Goal: Navigation & Orientation: Find specific page/section

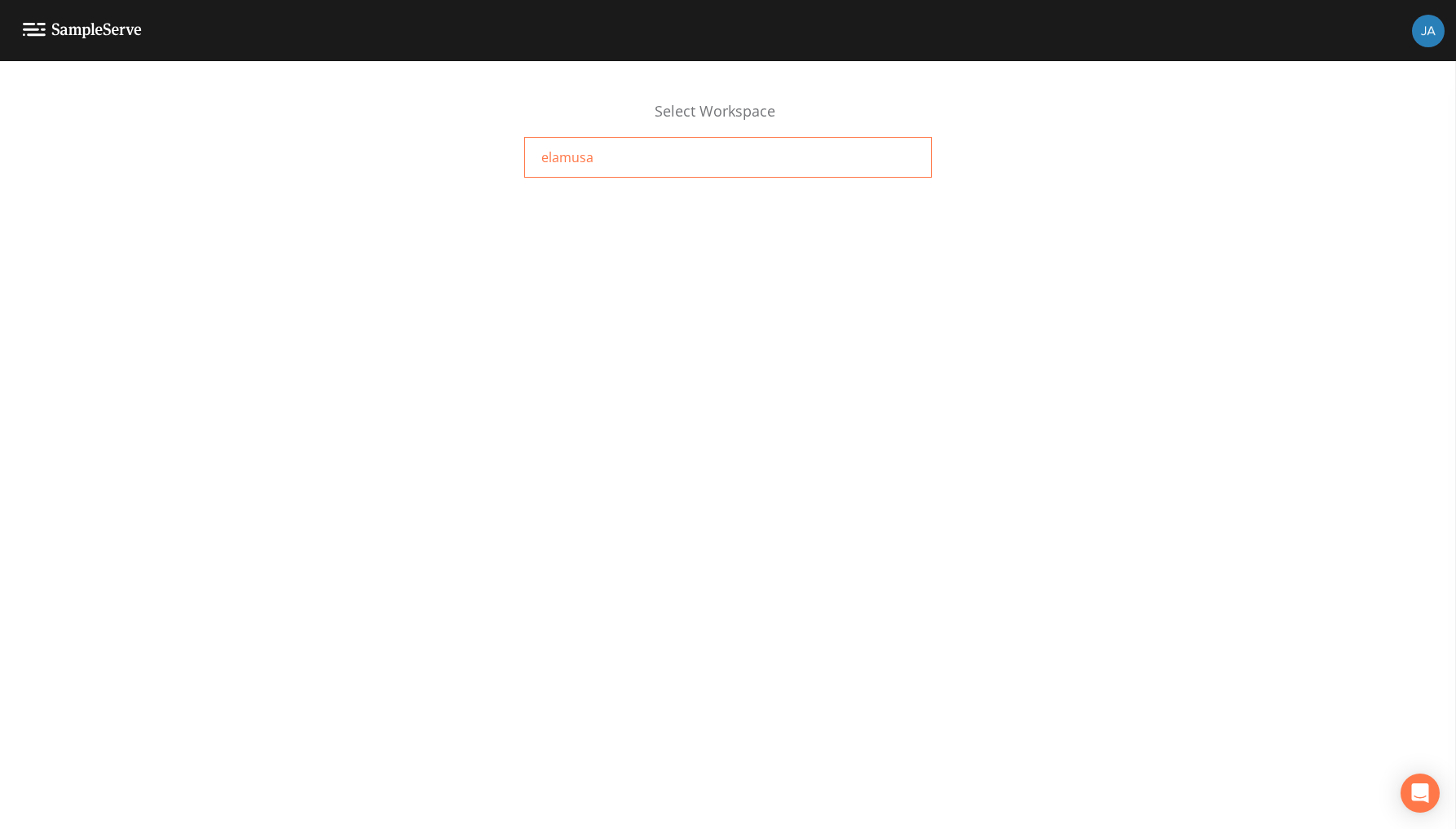
click at [572, 146] on div "elamusa" at bounding box center [728, 157] width 408 height 41
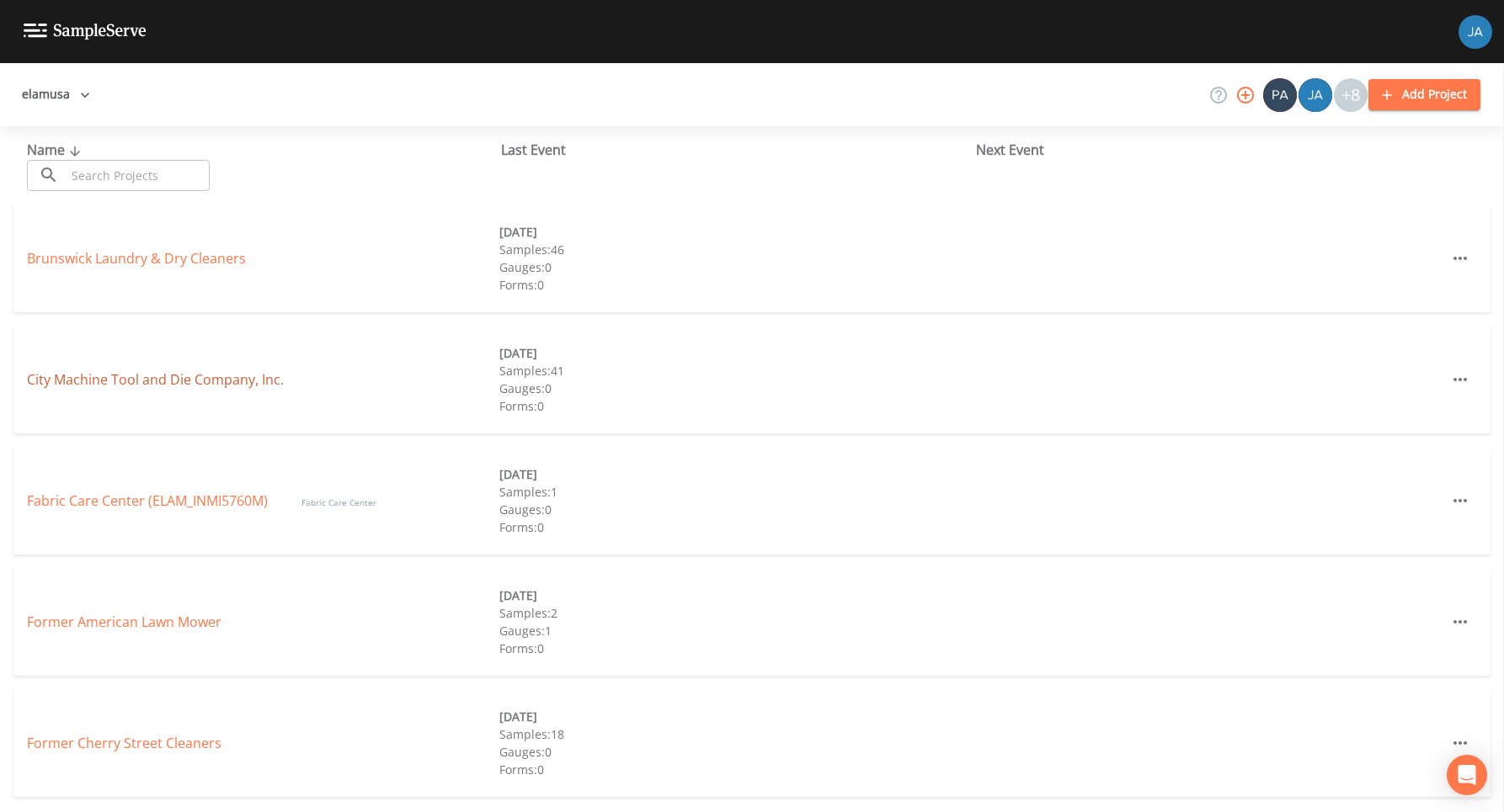
click at [121, 384] on link "City Machine Tool and Die Company, Inc." at bounding box center [156, 380] width 257 height 19
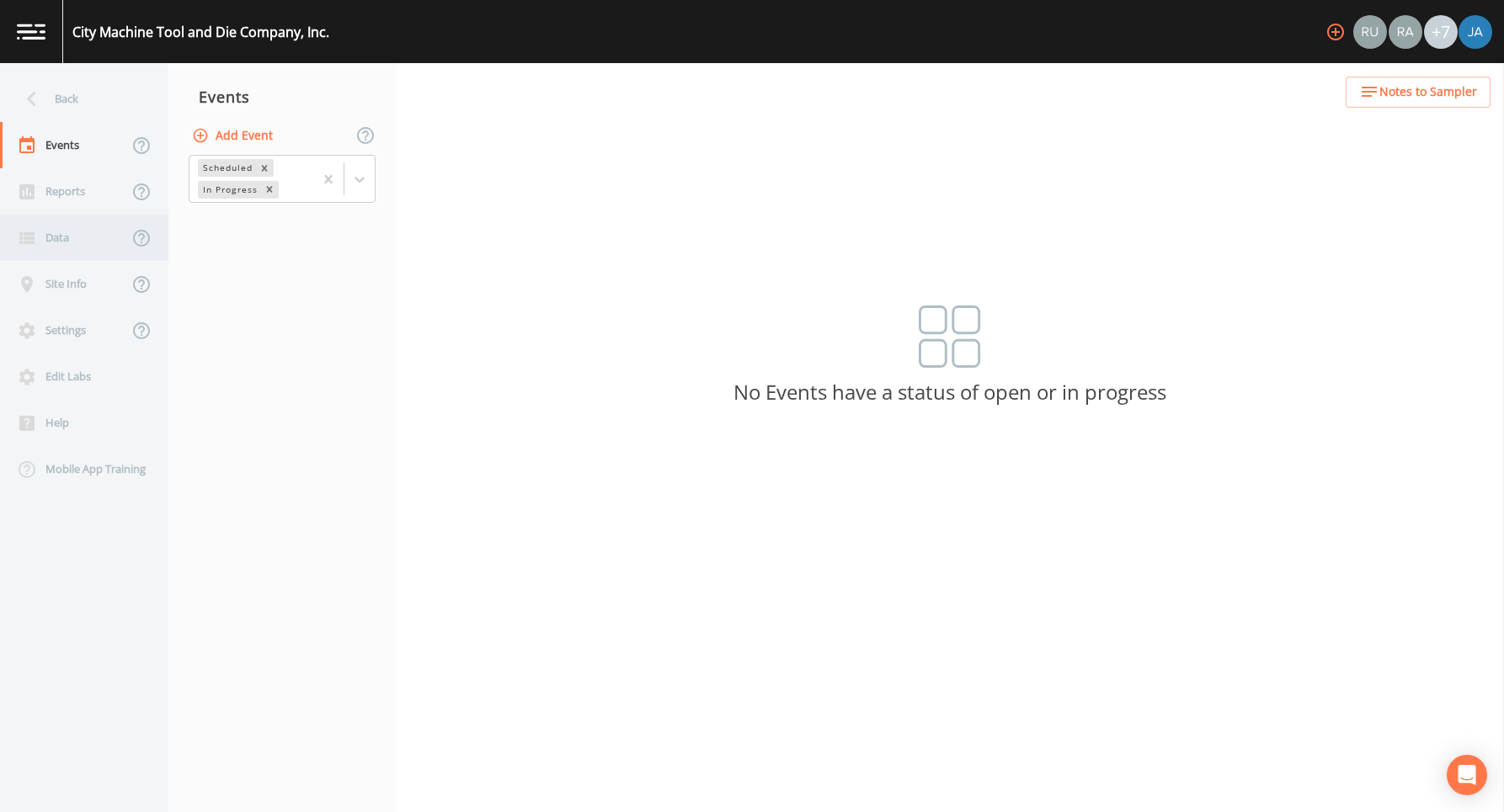
click at [52, 236] on div "Data" at bounding box center [64, 237] width 128 height 46
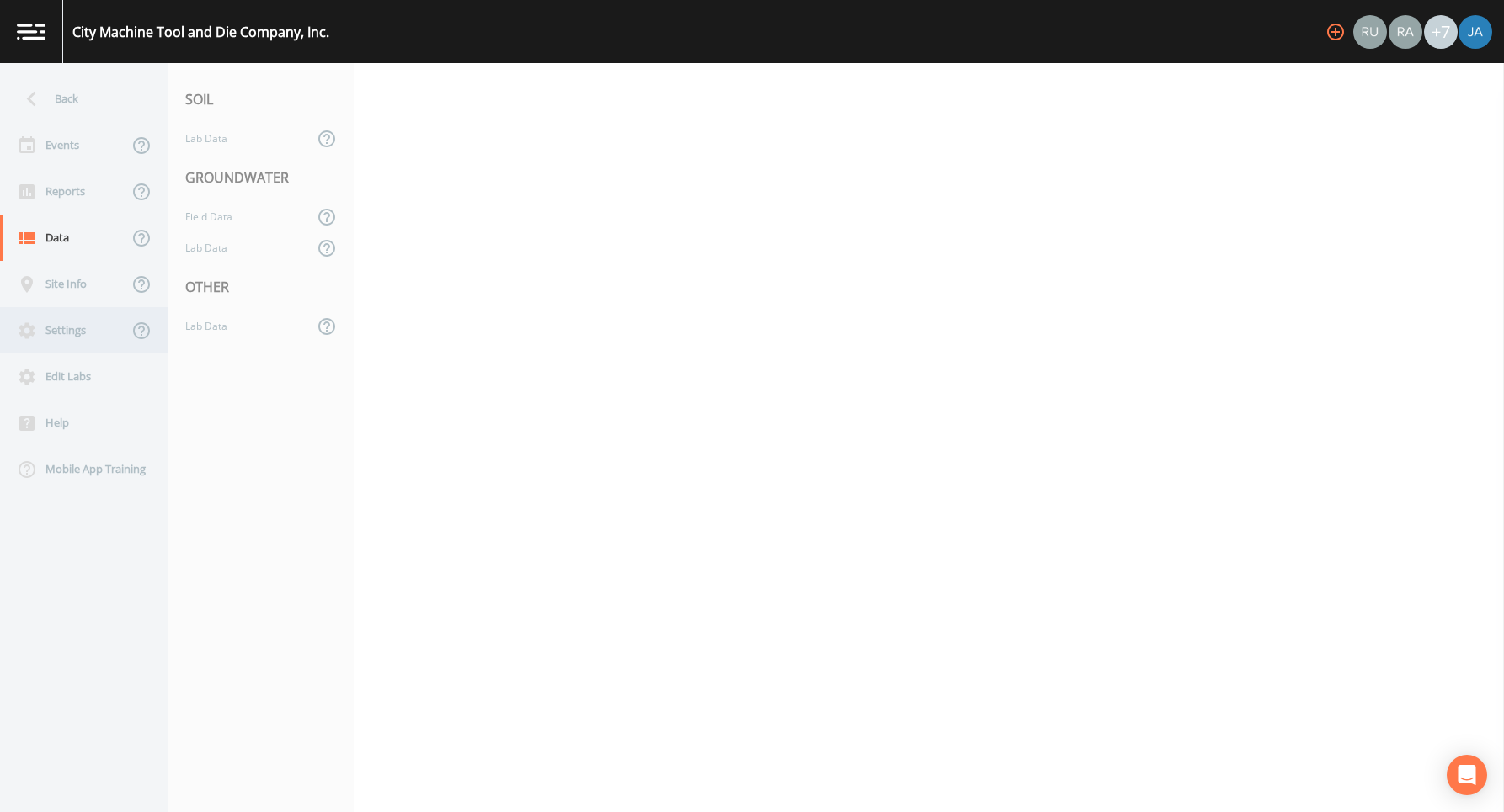
click at [61, 333] on div "Settings" at bounding box center [64, 330] width 128 height 46
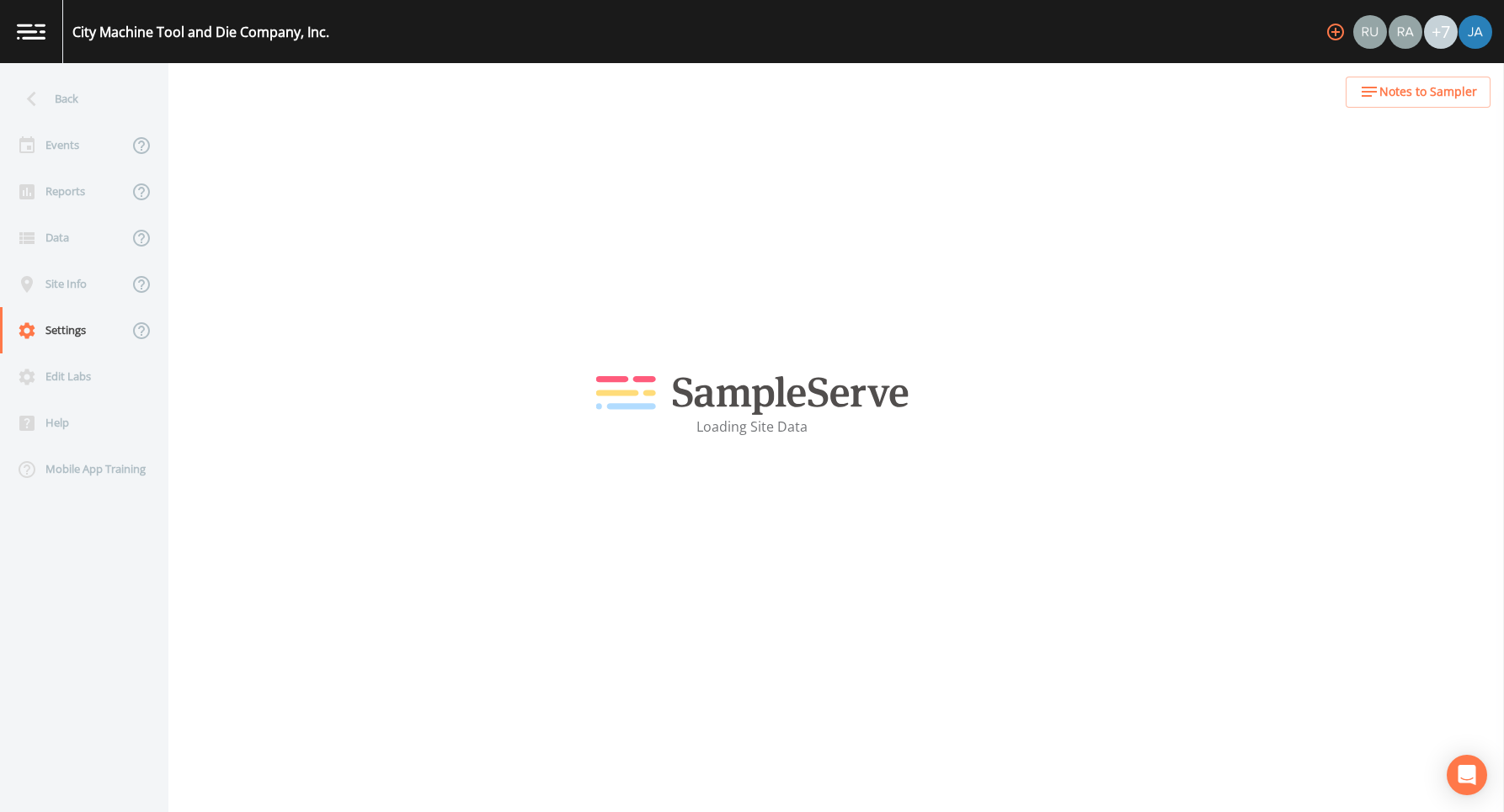
select select "b265dd82-c1a5-4afa-889f-debbcfd1d18c"
select select "[GEOGRAPHIC_DATA]"
select select "US/[GEOGRAPHIC_DATA]-[US_STATE]"
select select "Place in container"
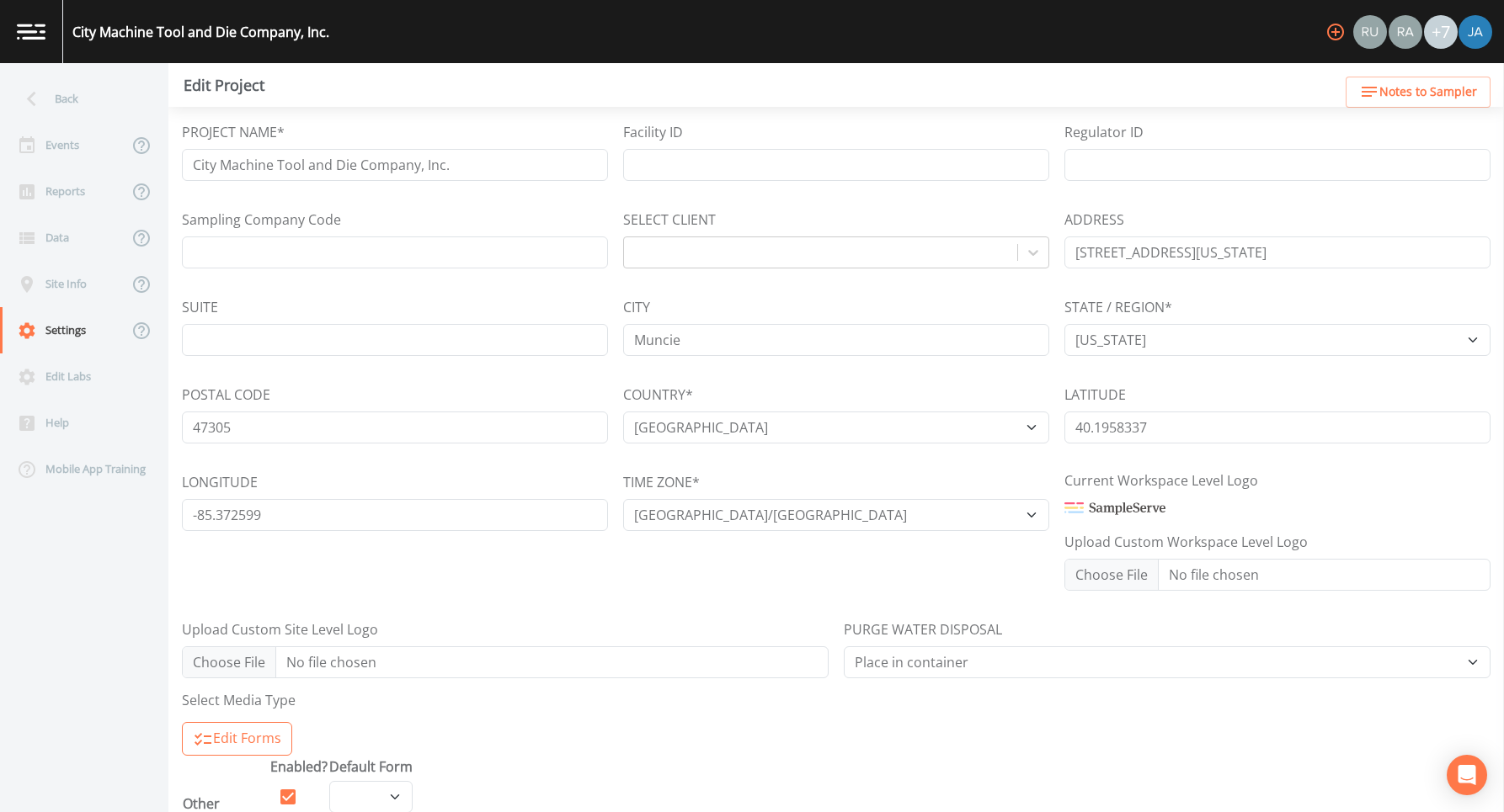
select select "d9ee42f3-b397-4930-b98a-368b578323e4"
select select "8612ce5a-e432-4e07-90c3-0d889f023958"
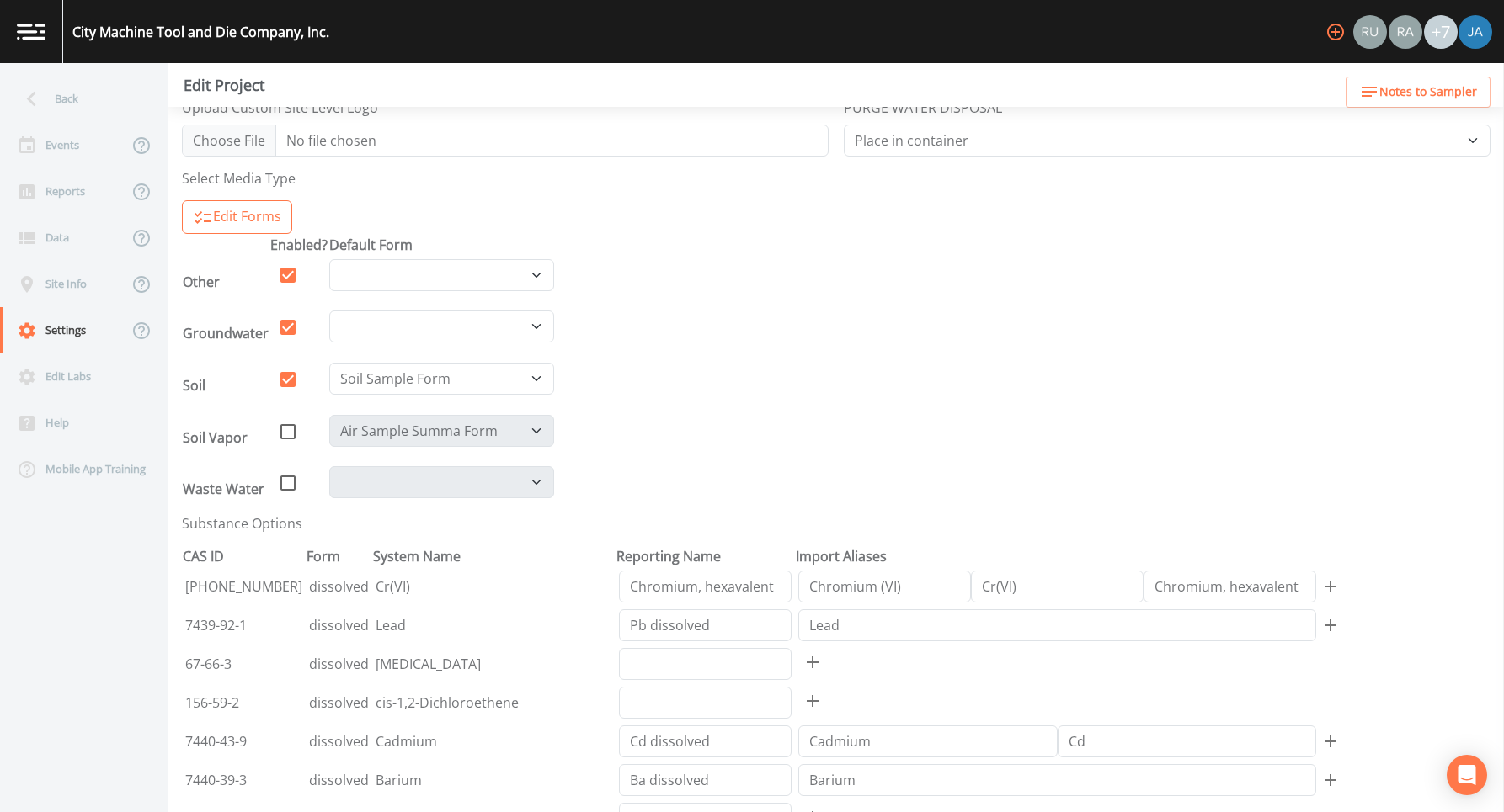
scroll to position [520, 0]
click at [288, 434] on icon at bounding box center [288, 434] width 20 height 20
checkbox input "true"
click at [66, 264] on div "Site Info" at bounding box center [64, 284] width 128 height 46
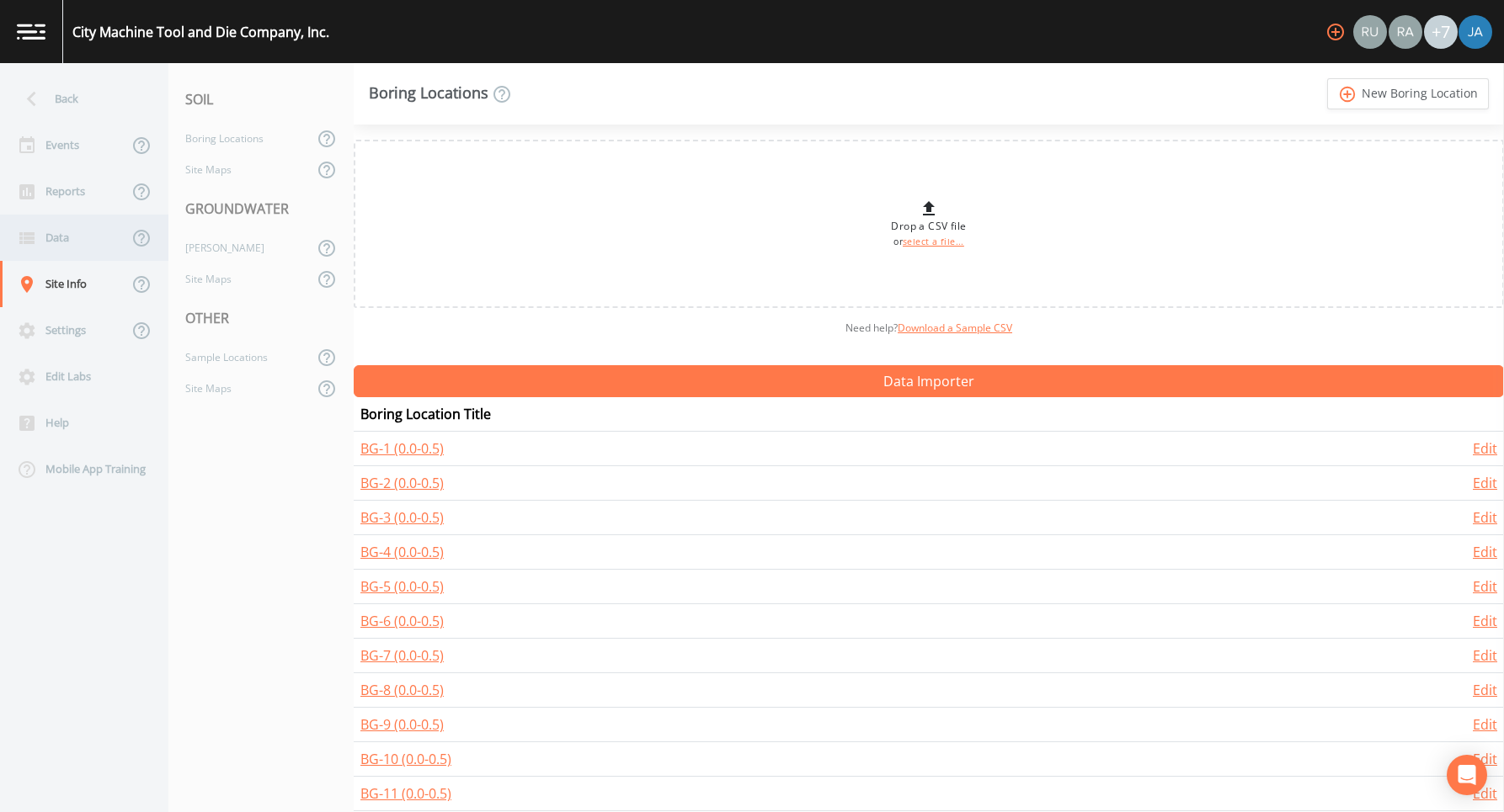
click at [65, 241] on div "Data" at bounding box center [64, 237] width 128 height 46
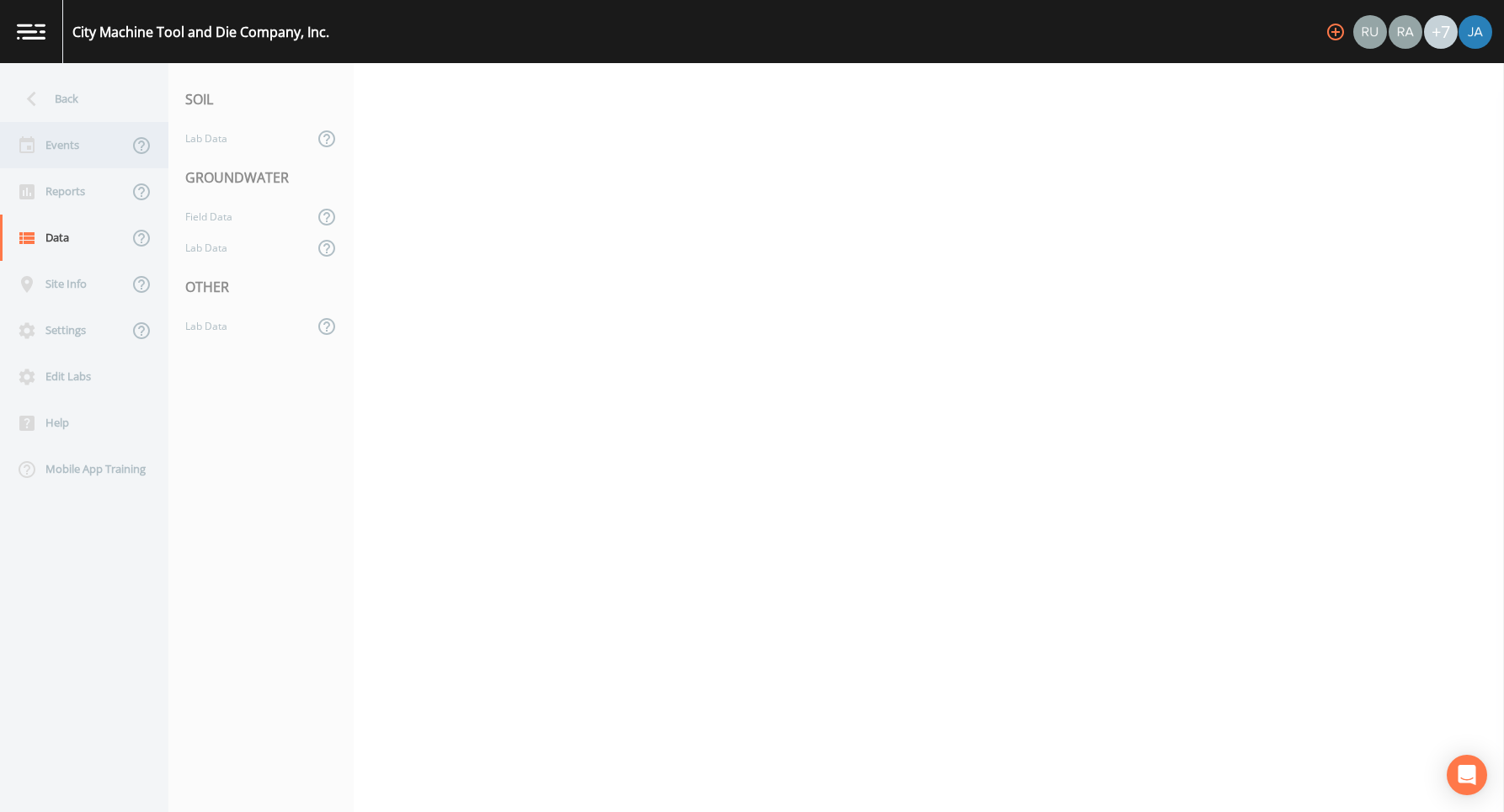
click at [59, 150] on div "Events" at bounding box center [64, 145] width 128 height 46
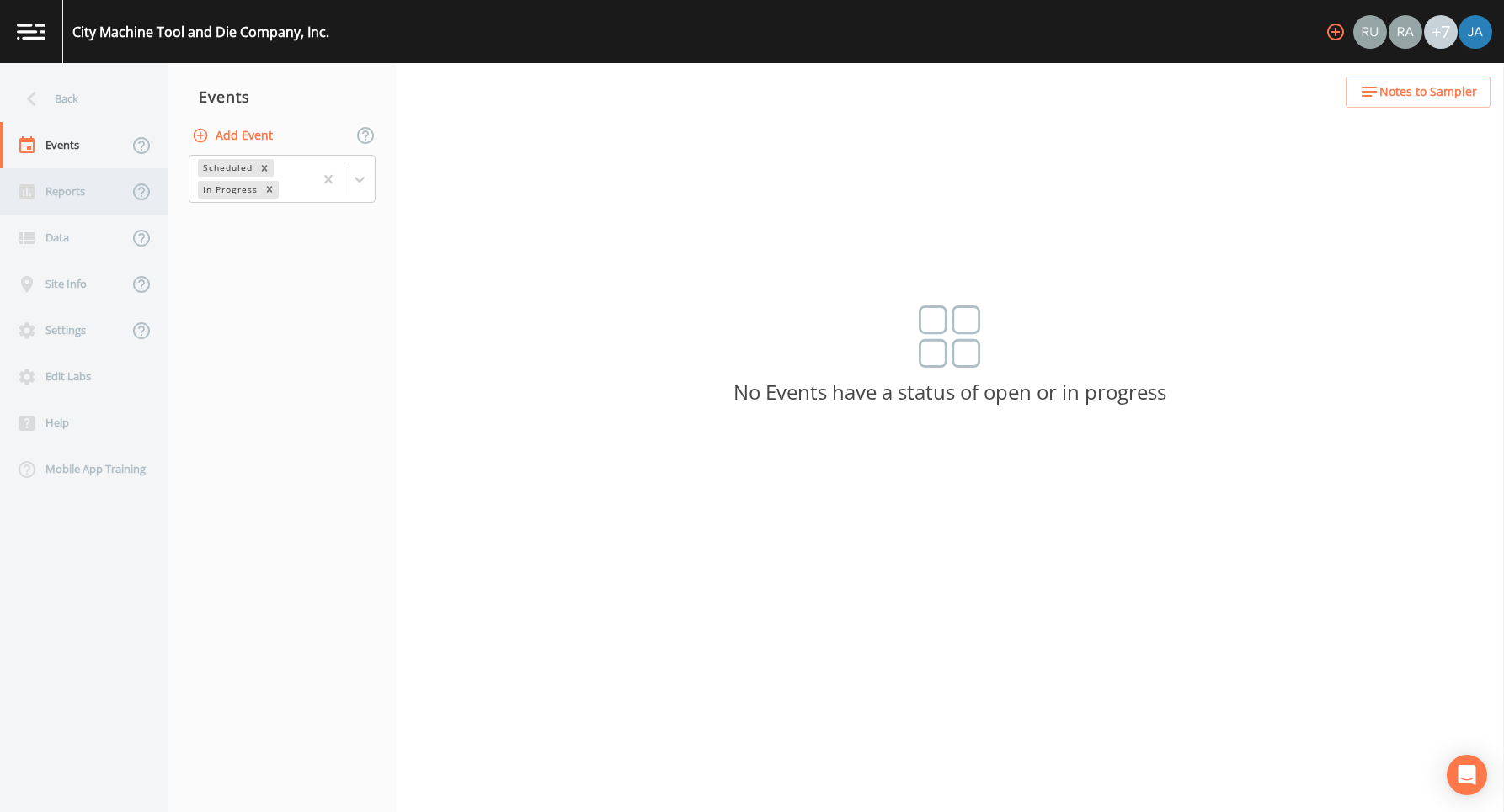
click at [62, 185] on div "Reports" at bounding box center [64, 191] width 128 height 46
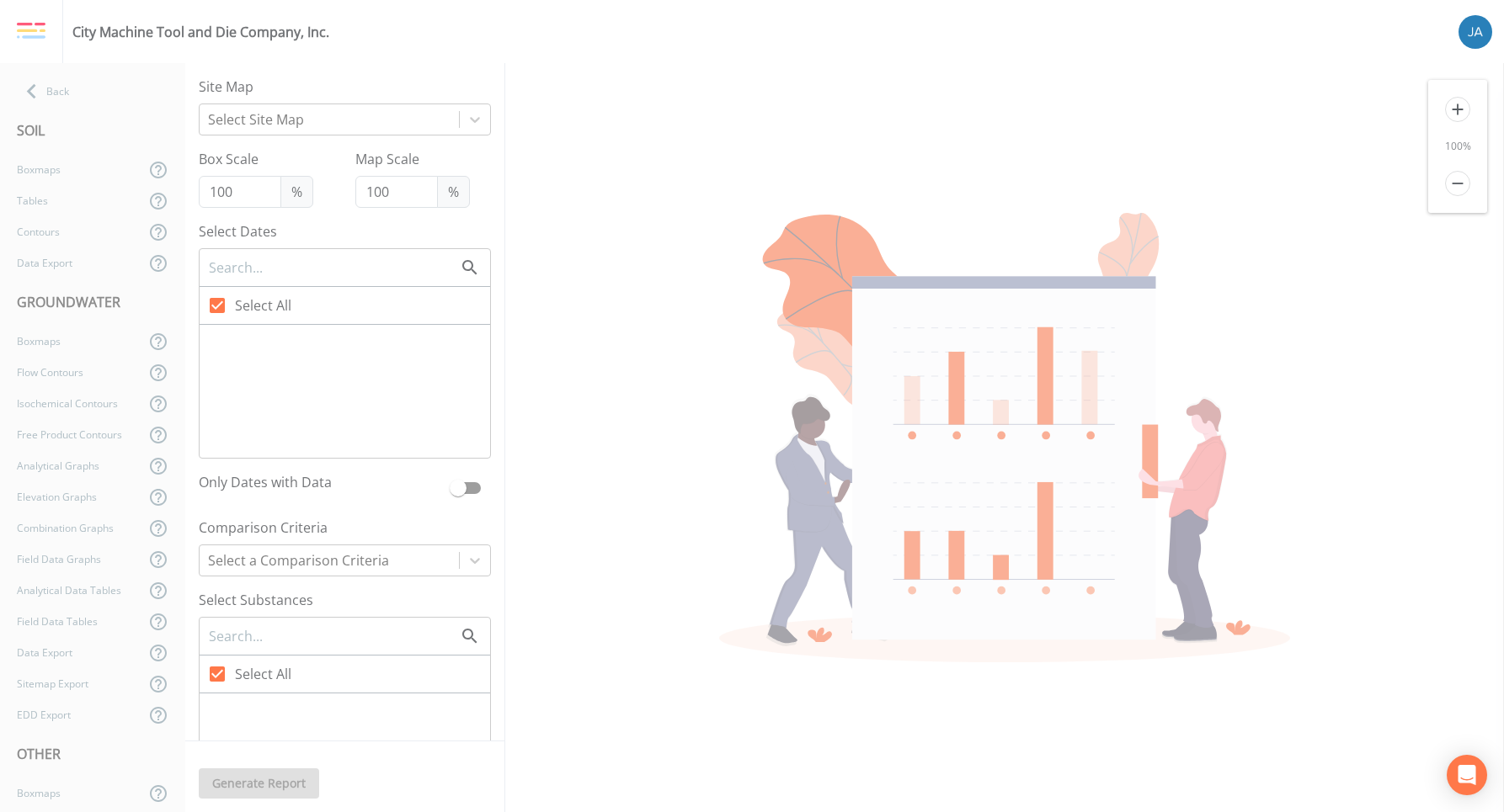
checkbox input "false"
click at [54, 91] on div "Back" at bounding box center [84, 91] width 168 height 31
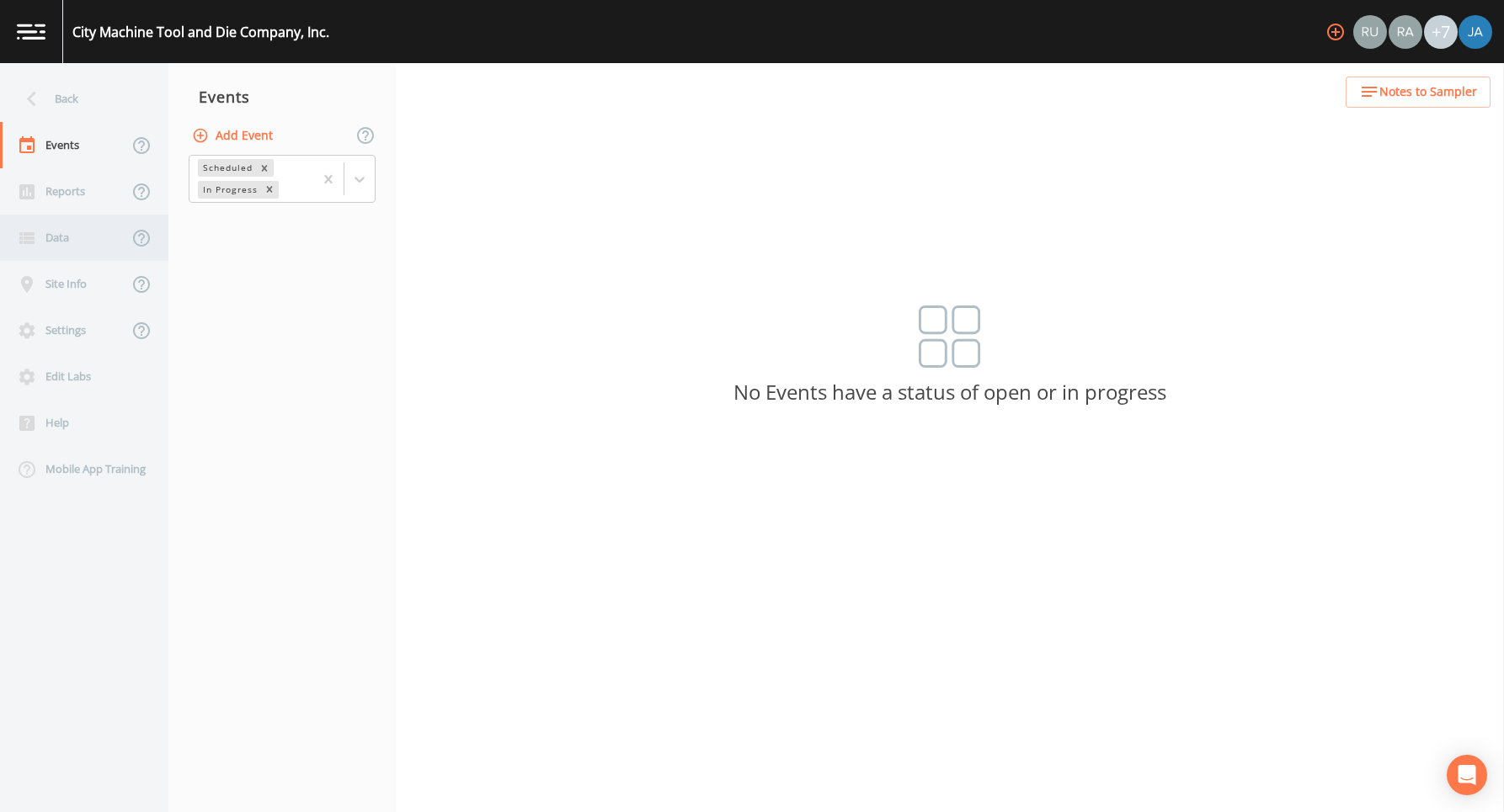
click at [70, 251] on div "Data" at bounding box center [64, 237] width 128 height 46
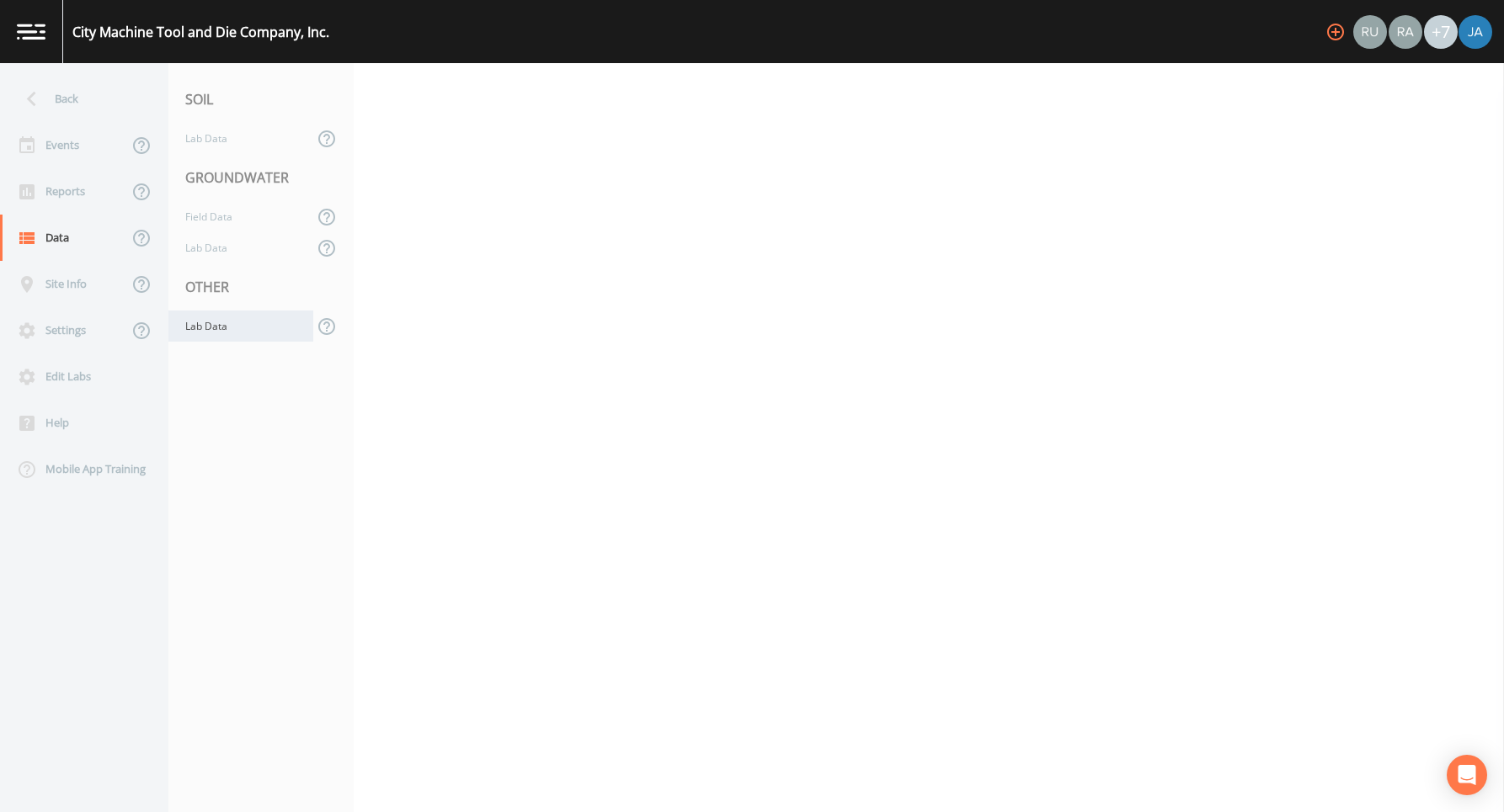
click at [214, 327] on div "Lab Data" at bounding box center [241, 326] width 145 height 31
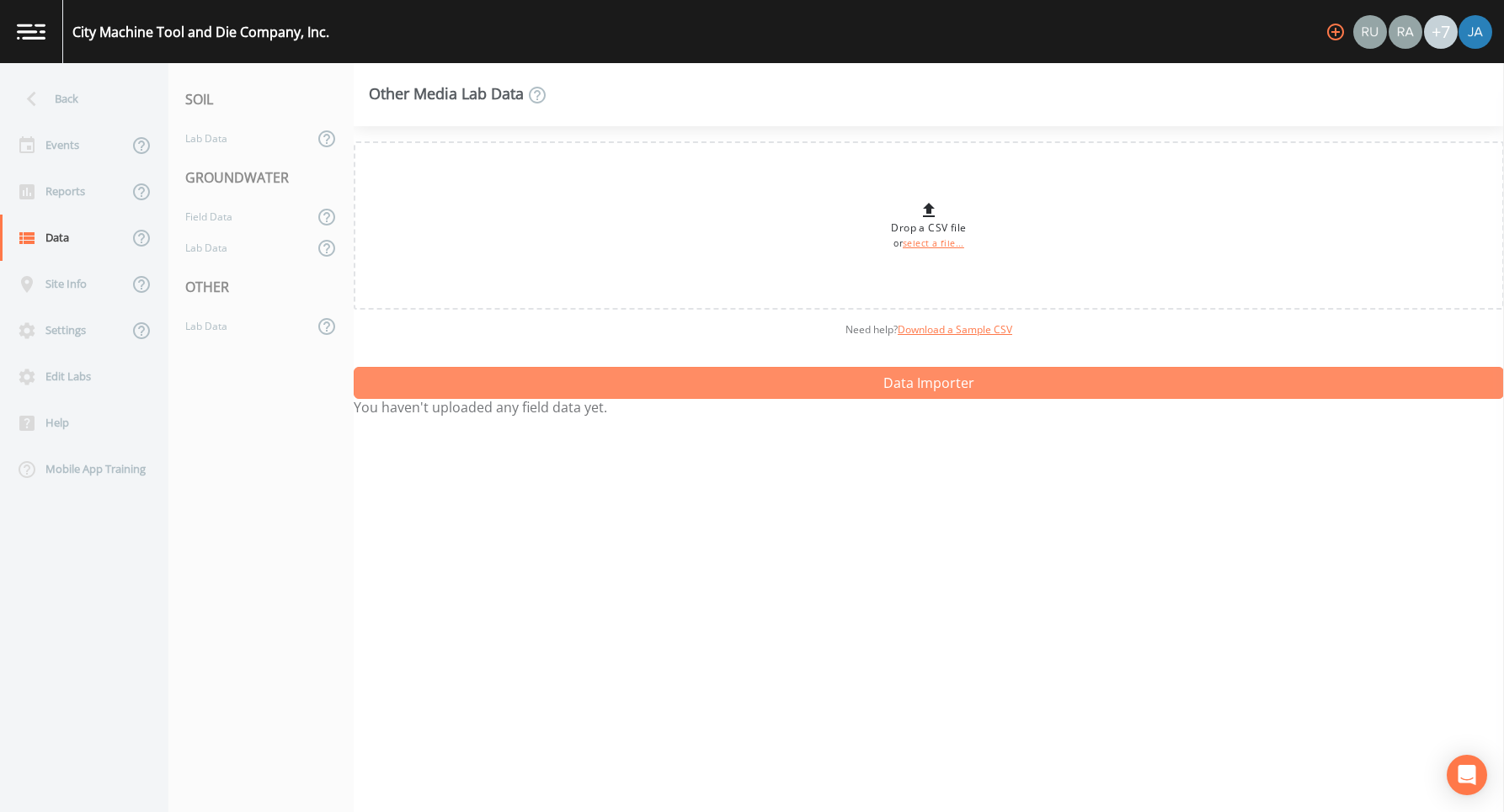
click at [911, 380] on button "Data Importer" at bounding box center [929, 383] width 1150 height 32
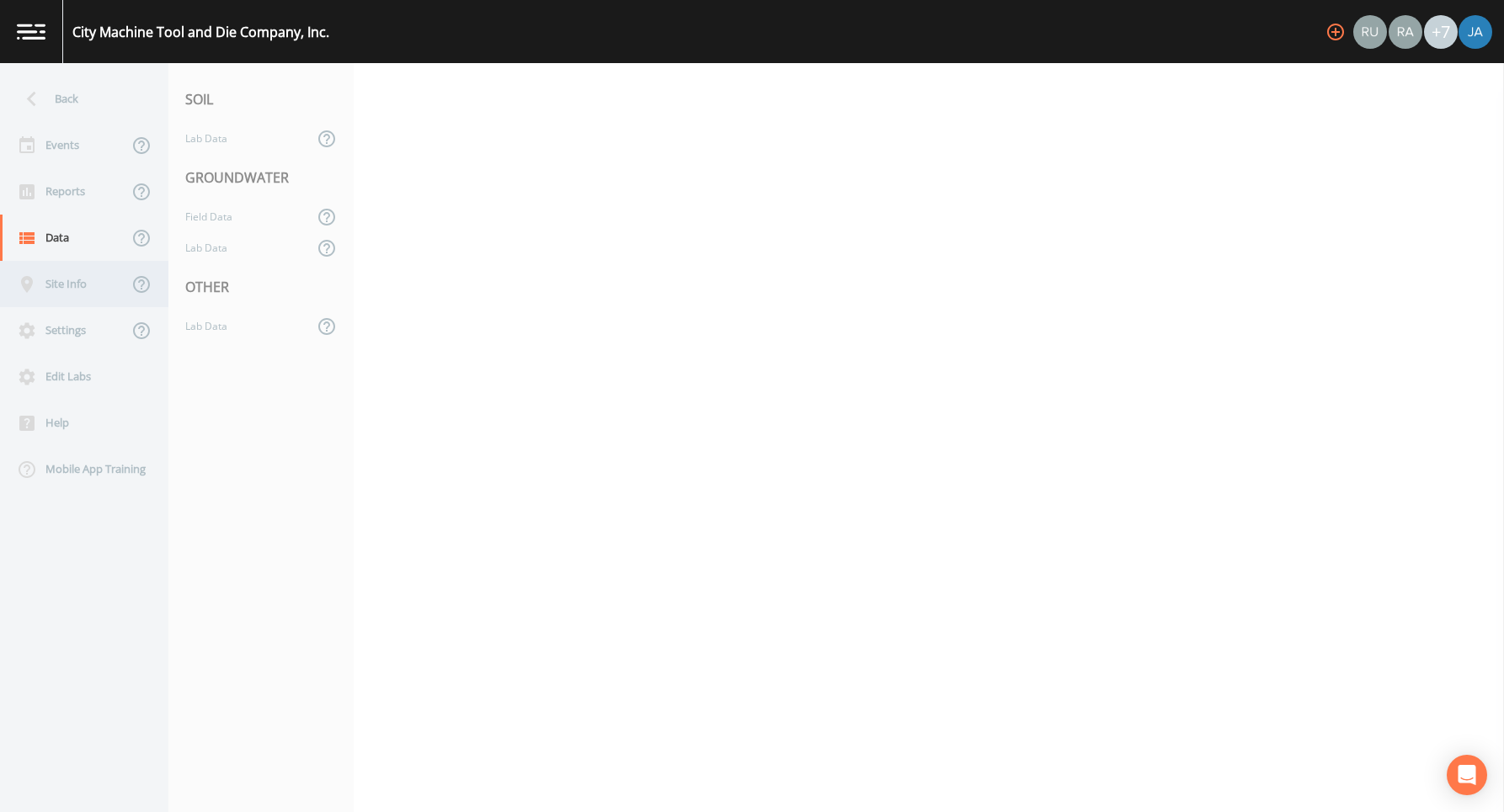
click at [43, 301] on div "Site Info" at bounding box center [64, 284] width 128 height 46
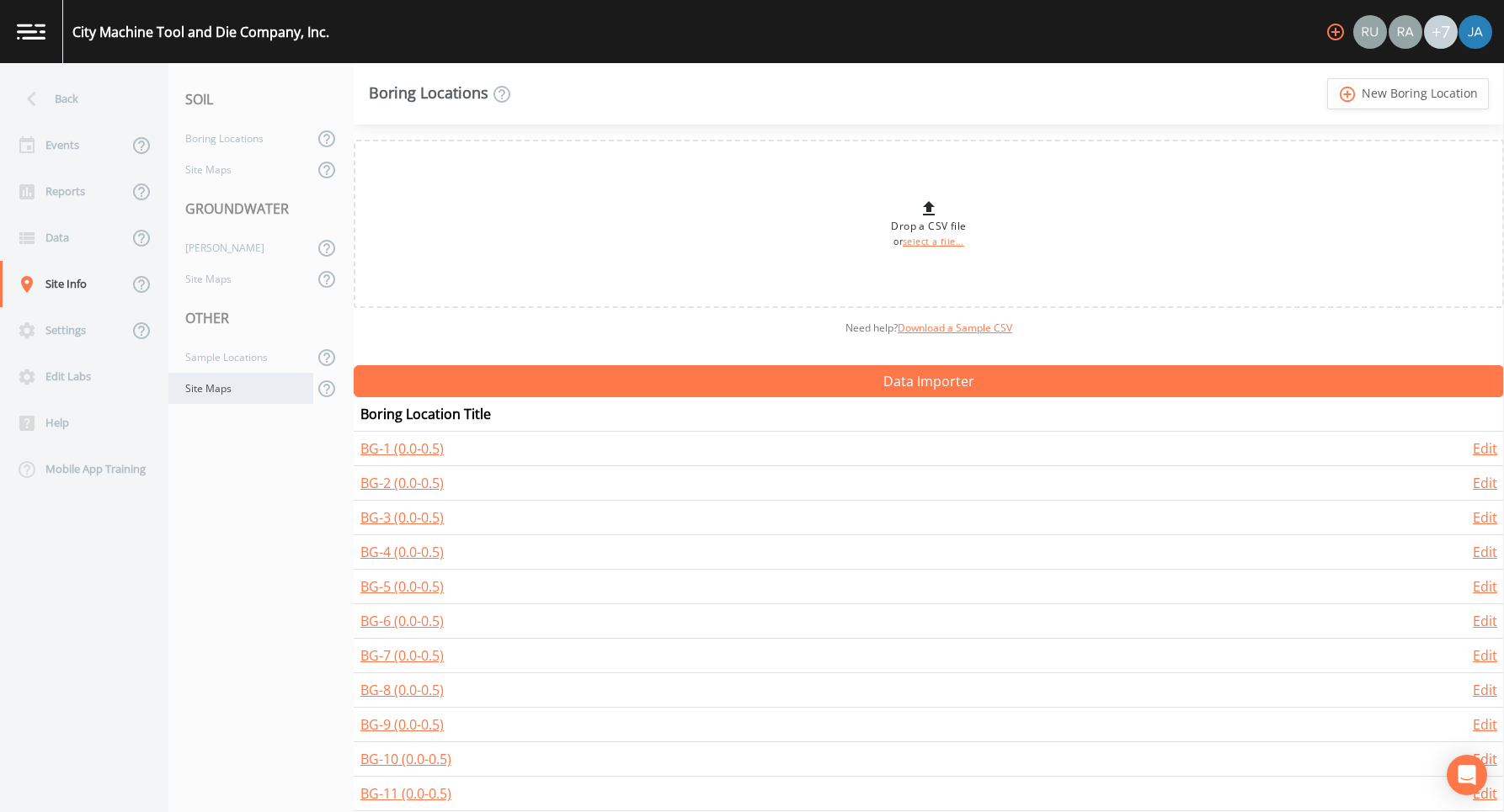
click at [197, 398] on div "Site Maps" at bounding box center [241, 389] width 145 height 31
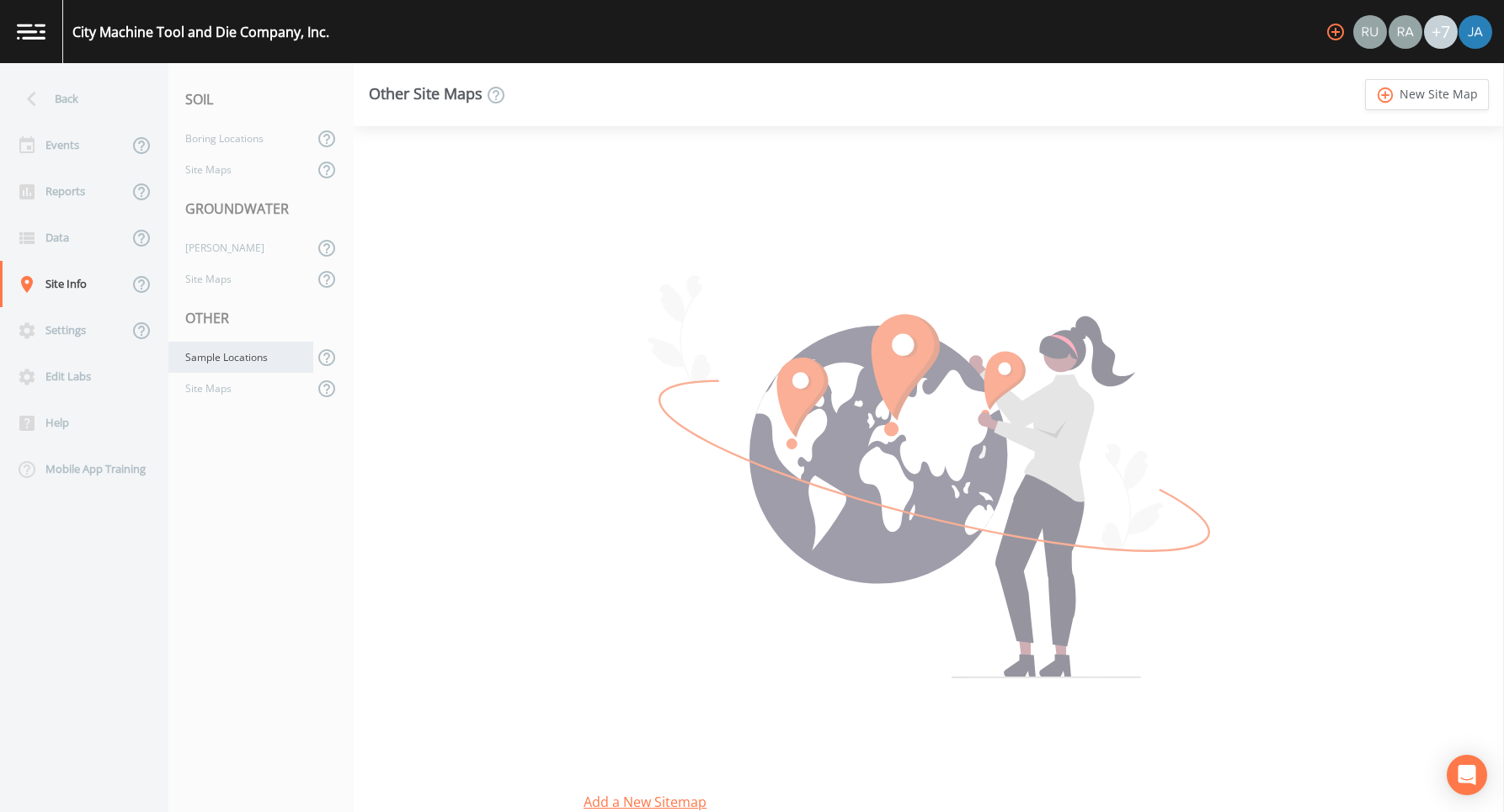
click at [216, 361] on div "Sample Locations" at bounding box center [241, 357] width 145 height 31
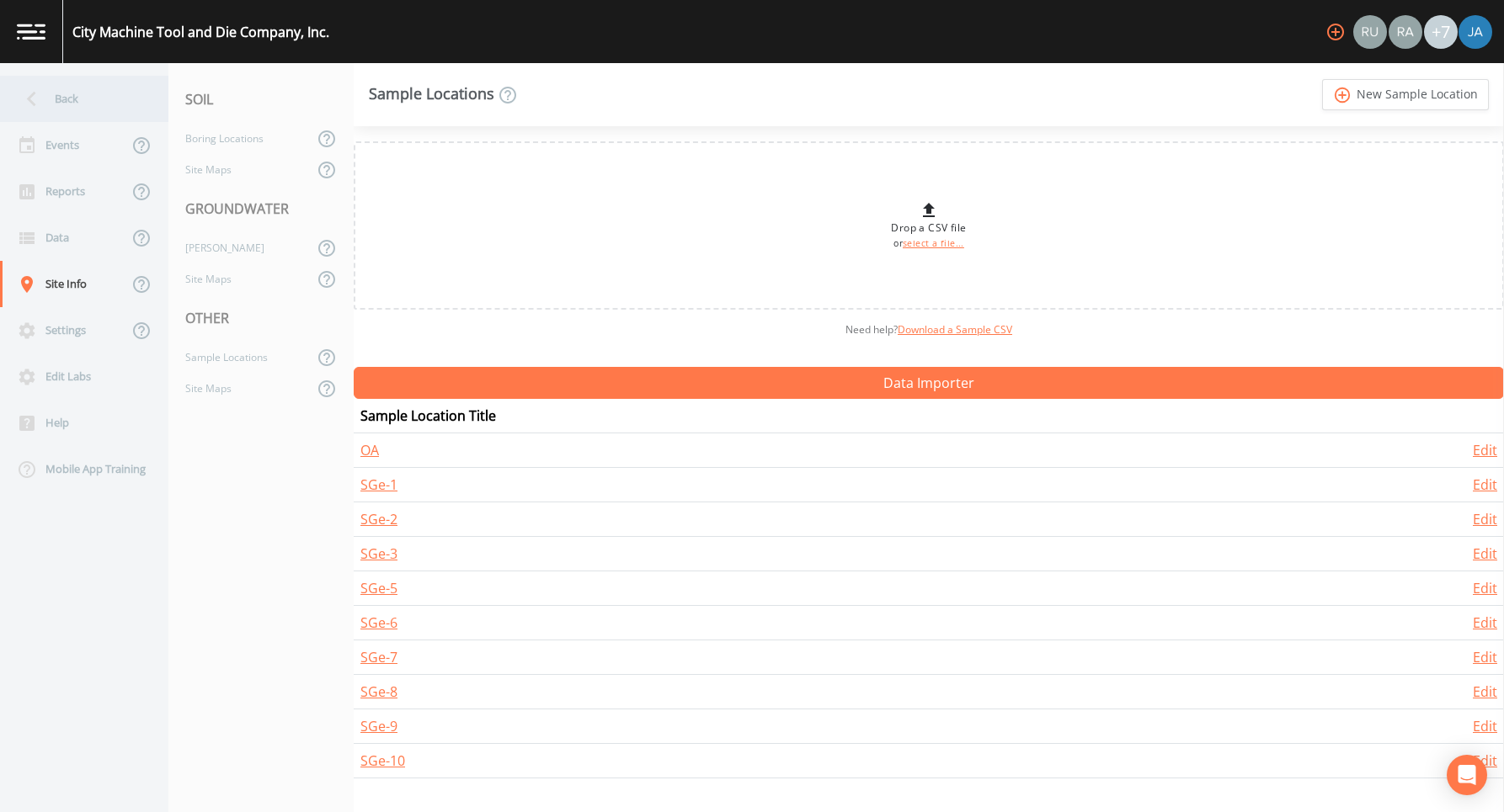
click at [51, 95] on div "Back" at bounding box center [76, 99] width 151 height 46
